Goal: Transaction & Acquisition: Obtain resource

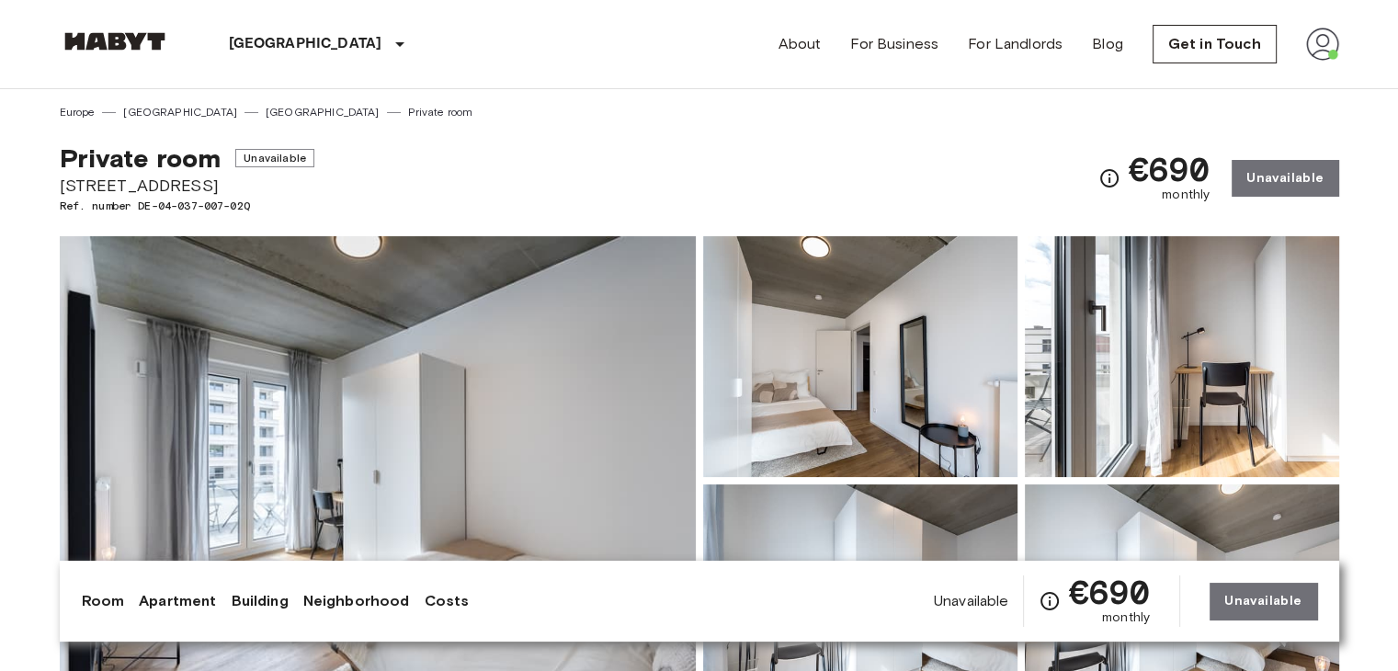
click at [105, 42] on img at bounding box center [115, 41] width 110 height 18
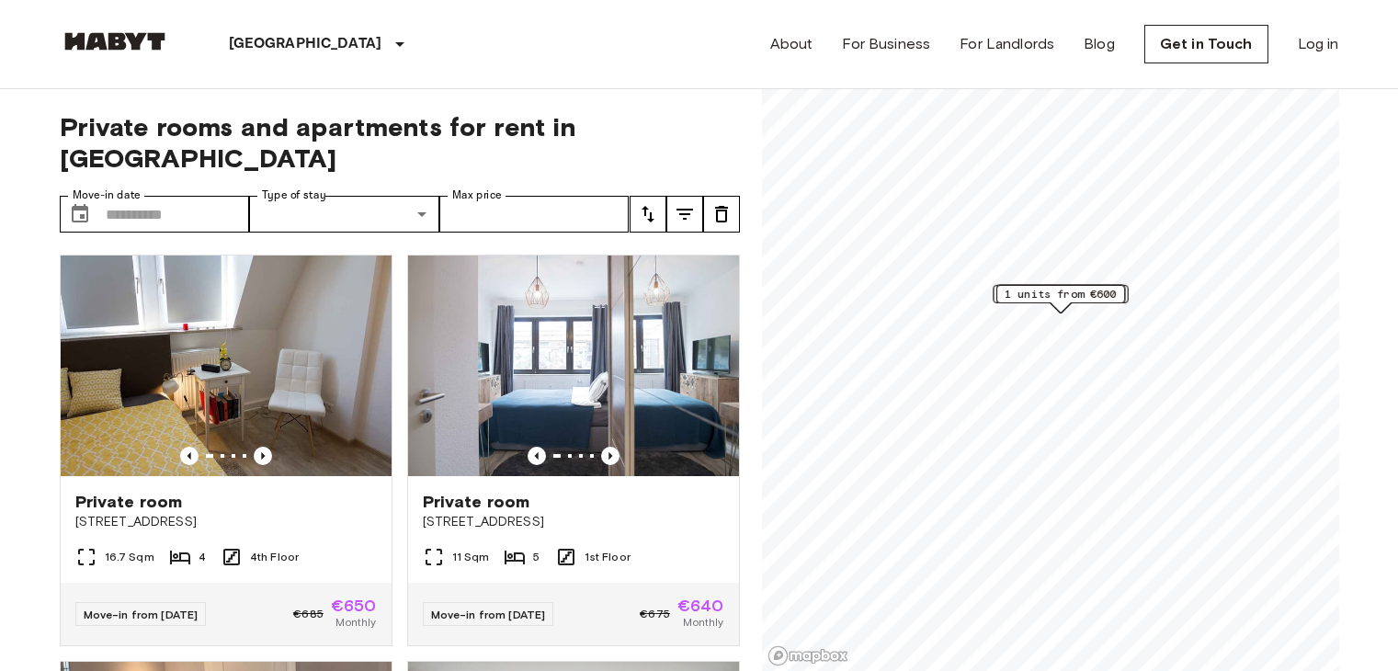
click at [111, 49] on img at bounding box center [115, 41] width 110 height 18
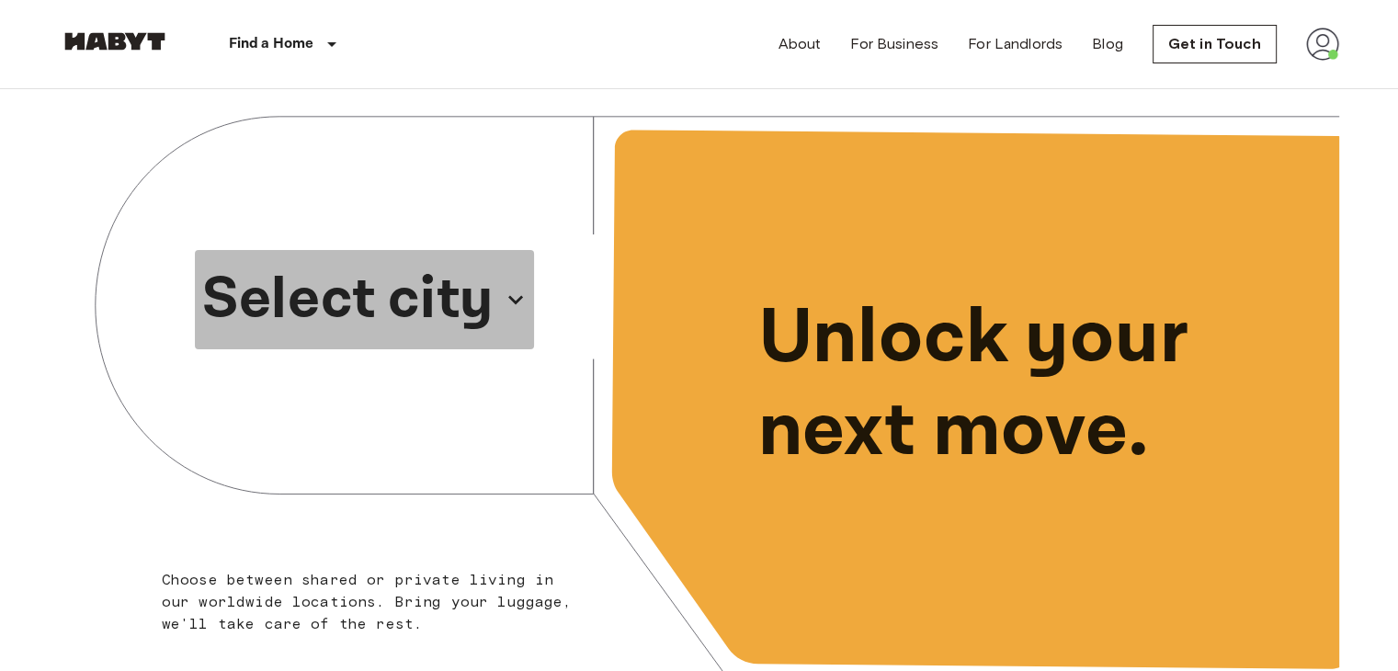
click at [316, 316] on p "Select city" at bounding box center [347, 300] width 291 height 88
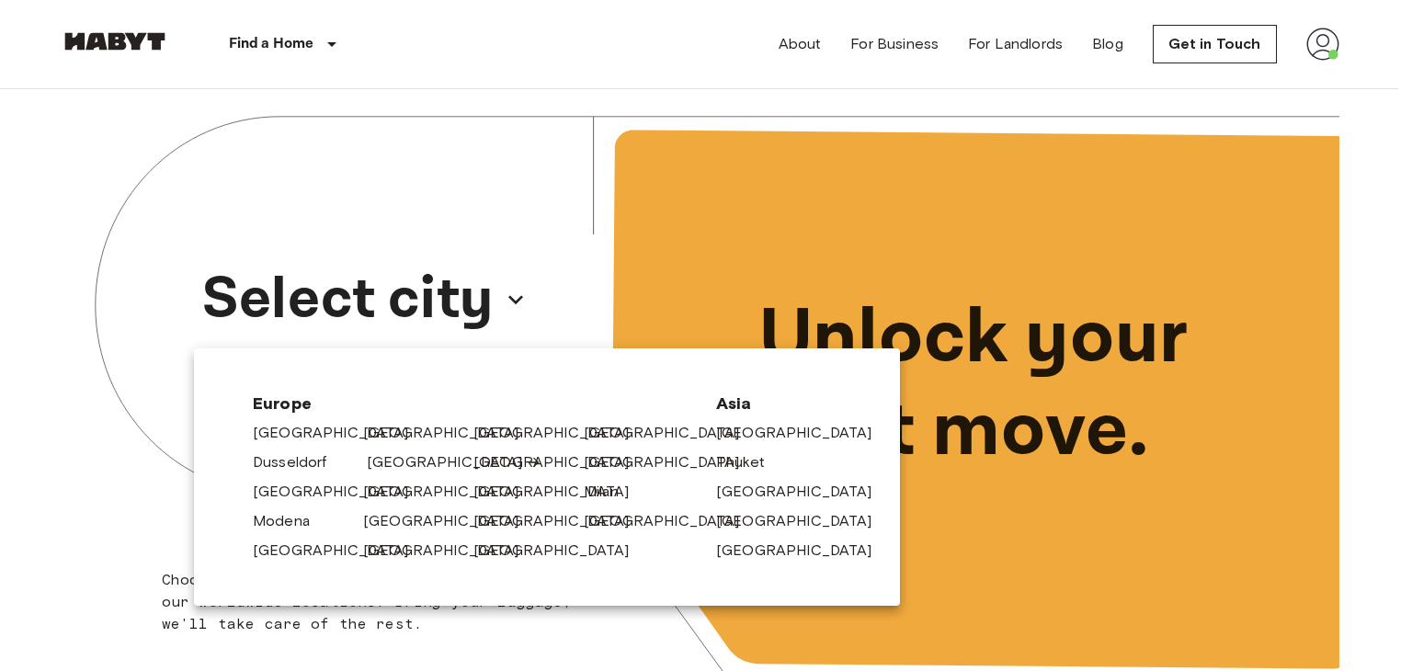
click at [407, 463] on link "[GEOGRAPHIC_DATA]" at bounding box center [454, 462] width 175 height 22
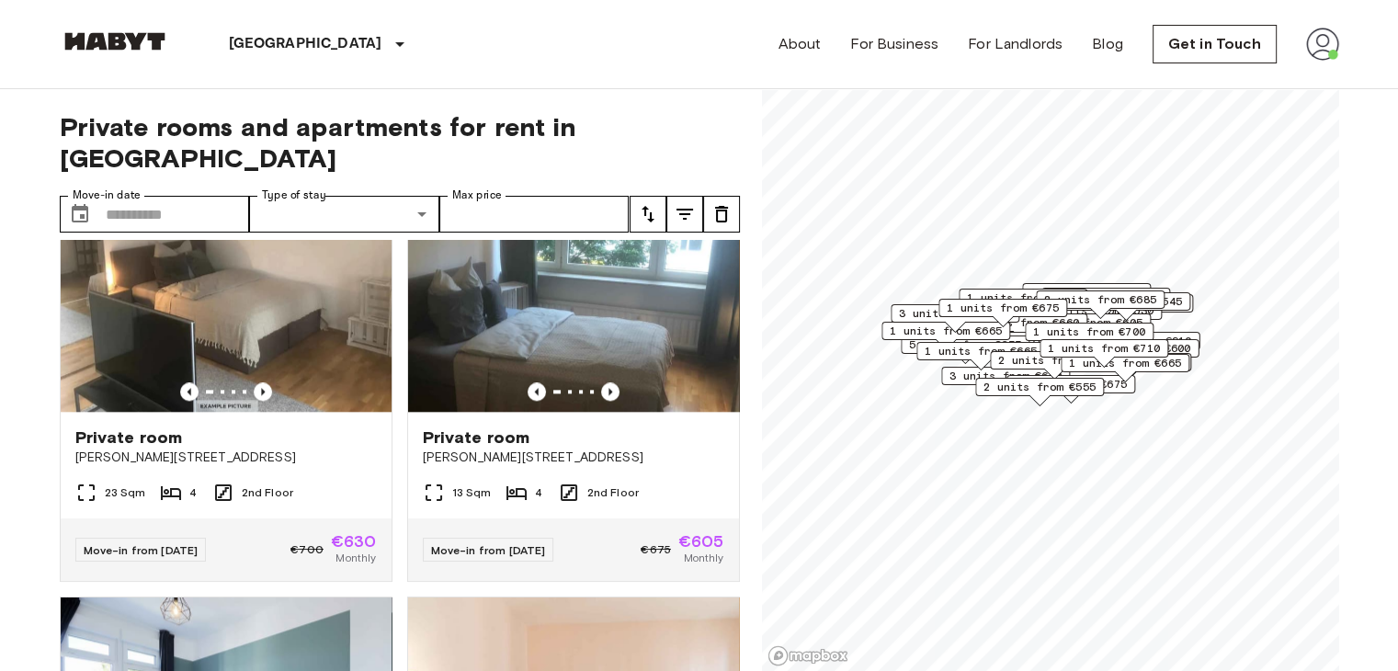
scroll to position [2092, 0]
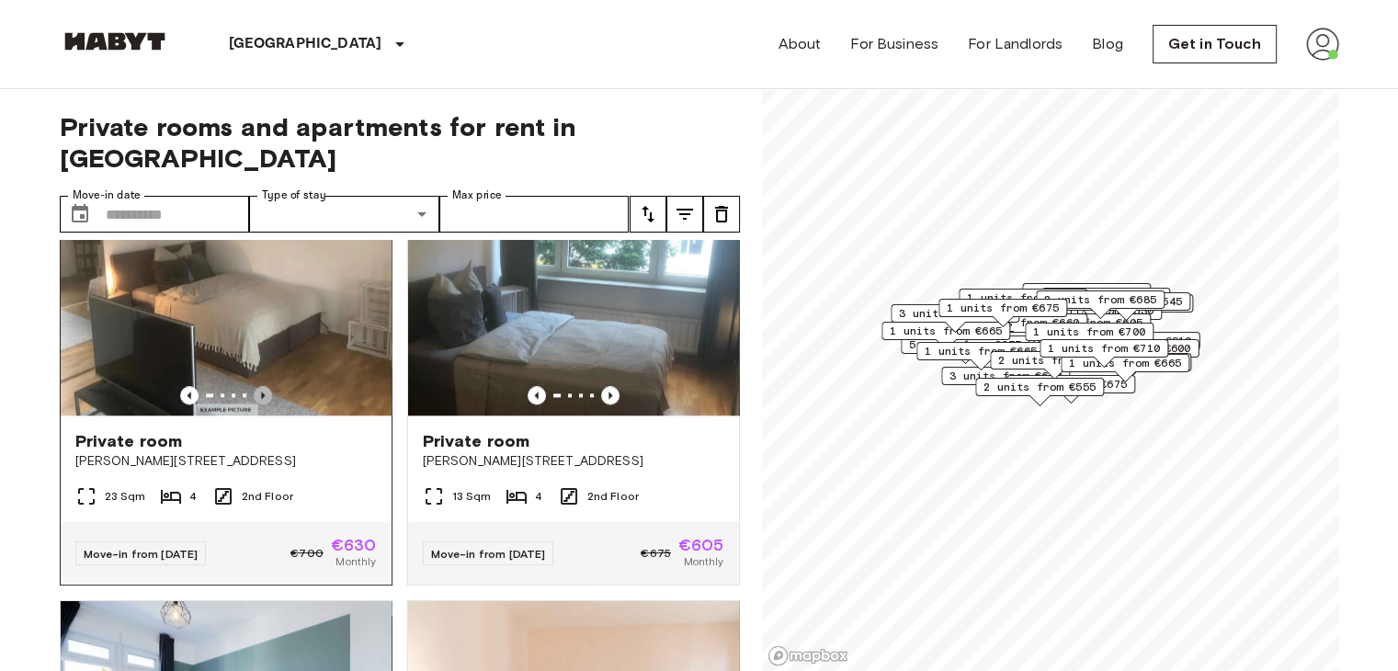
click at [257, 399] on icon "Previous image" at bounding box center [263, 395] width 18 height 18
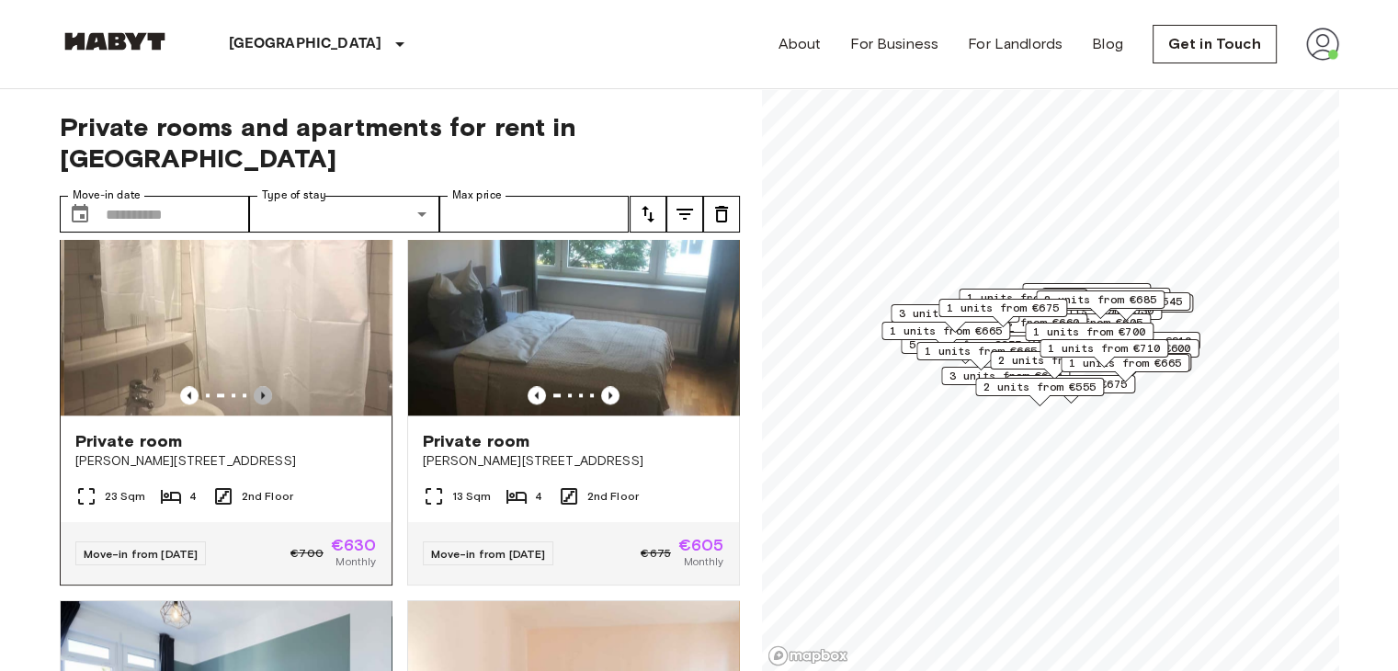
click at [257, 399] on icon "Previous image" at bounding box center [263, 395] width 18 height 18
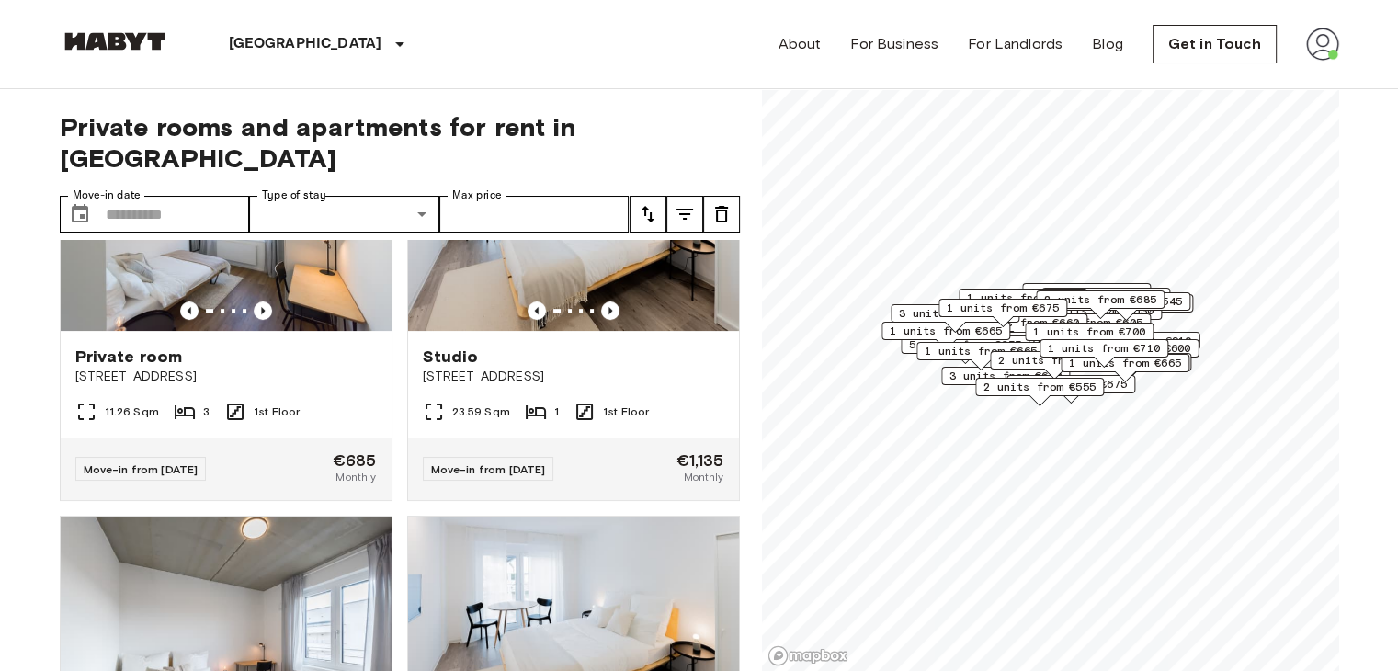
scroll to position [5632, 0]
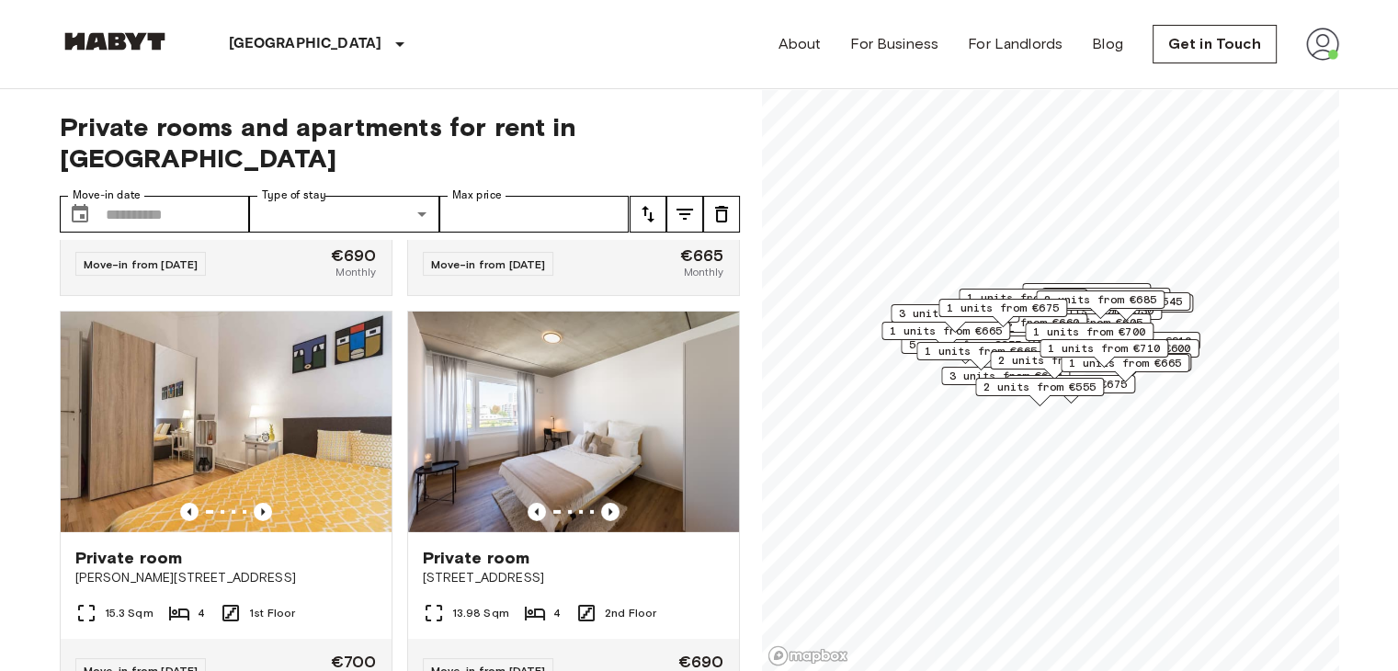
click at [644, 206] on icon "tune" at bounding box center [648, 214] width 13 height 17
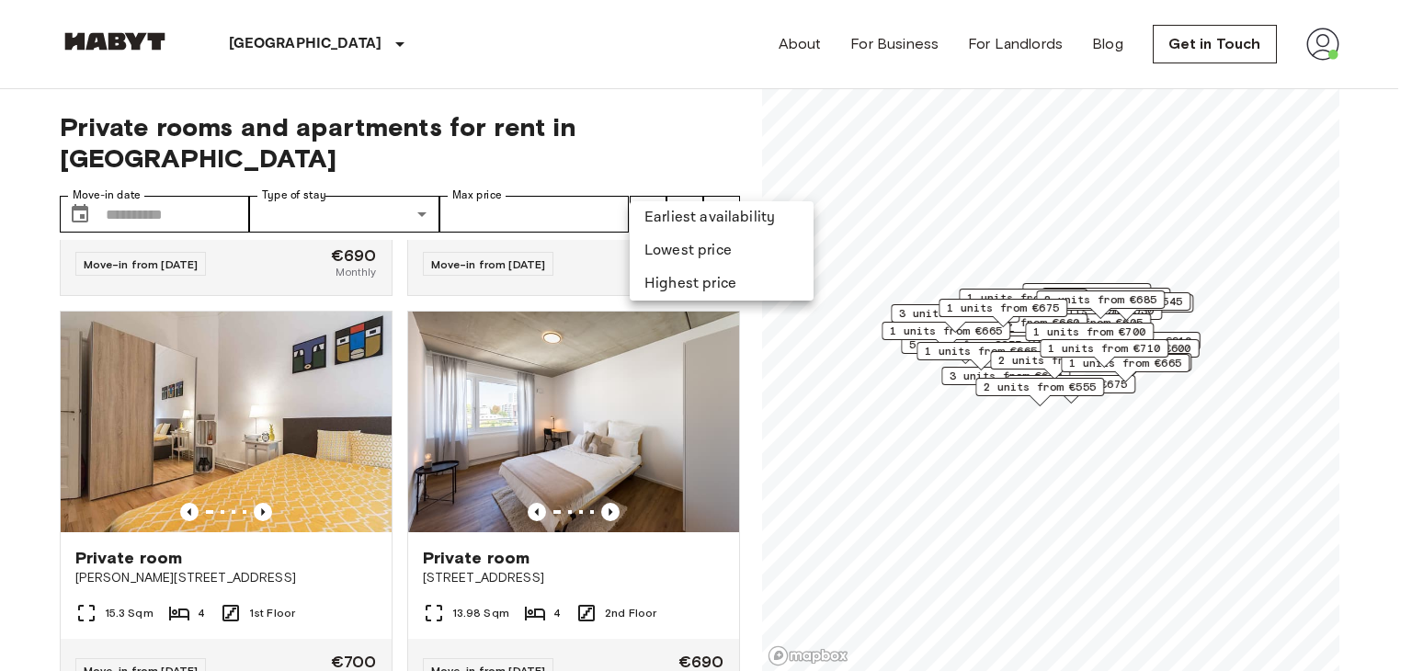
click at [689, 193] on div at bounding box center [706, 335] width 1412 height 671
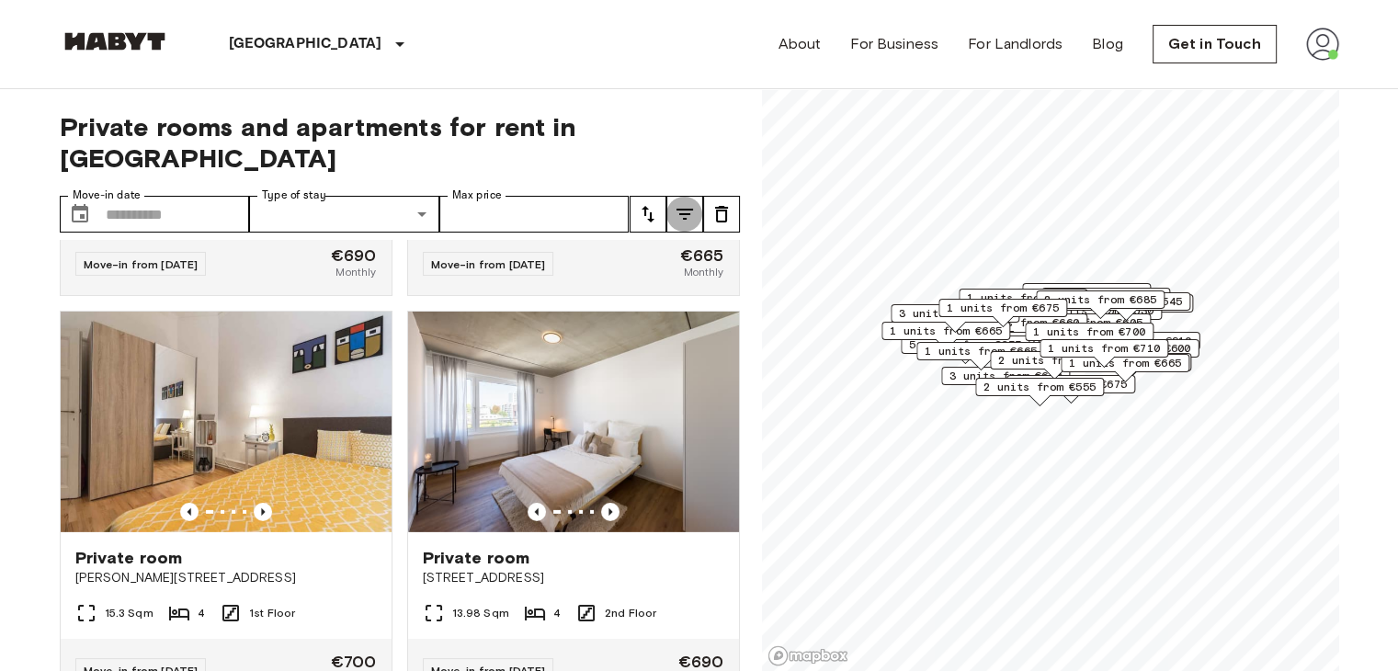
click at [687, 203] on icon "tune" at bounding box center [685, 214] width 22 height 22
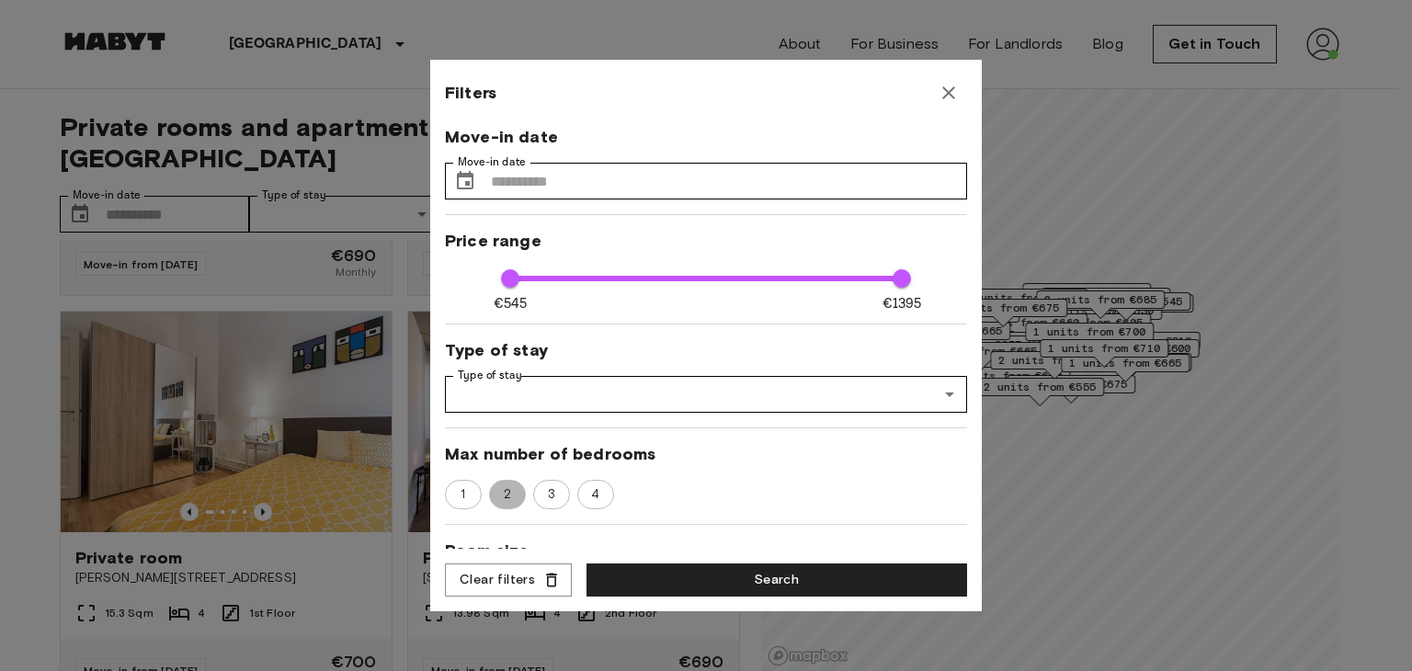
click at [507, 496] on span "2" at bounding box center [508, 494] width 28 height 18
type input "****"
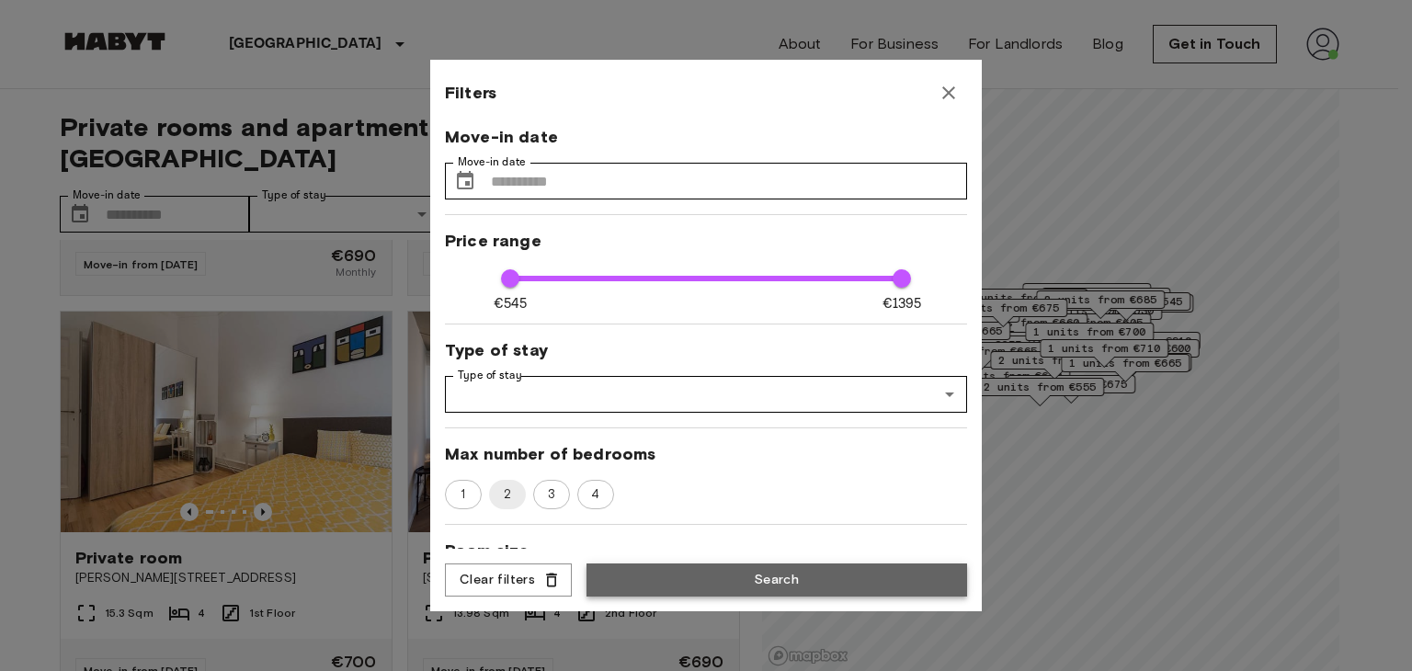
click at [671, 578] on button "Search" at bounding box center [777, 581] width 381 height 34
